Goal: Go to known website: Access a specific website the user already knows

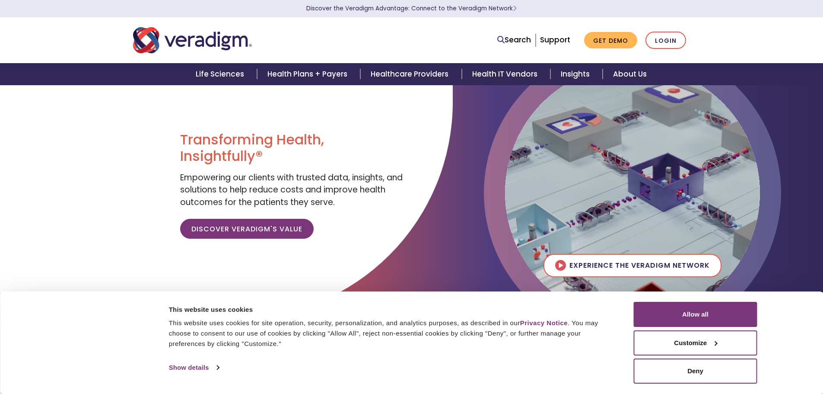
click at [682, 49] on li "Login" at bounding box center [665, 41] width 41 height 18
click at [678, 44] on link "Login" at bounding box center [665, 41] width 41 height 18
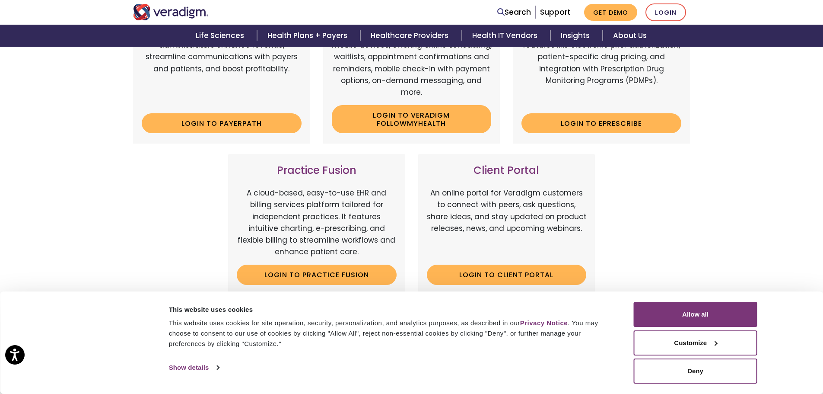
scroll to position [302, 0]
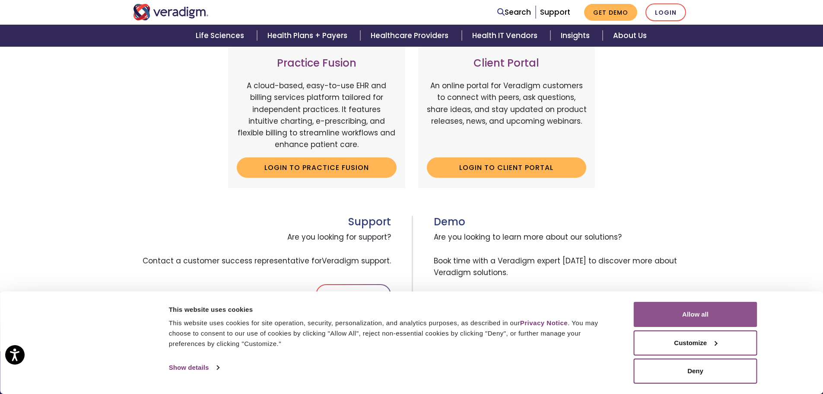
click at [726, 311] on button "Allow all" at bounding box center [696, 314] width 124 height 25
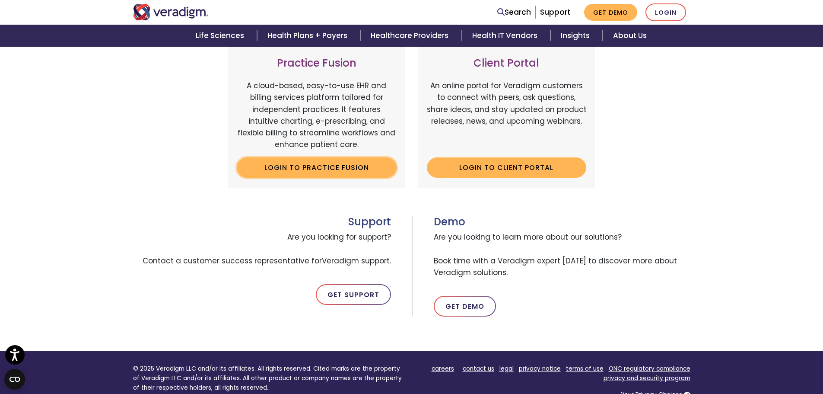
click at [374, 173] on link "Login to Practice Fusion" at bounding box center [317, 167] width 160 height 20
